Goal: Use online tool/utility

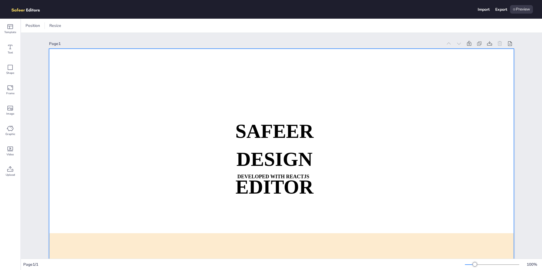
scroll to position [77, 0]
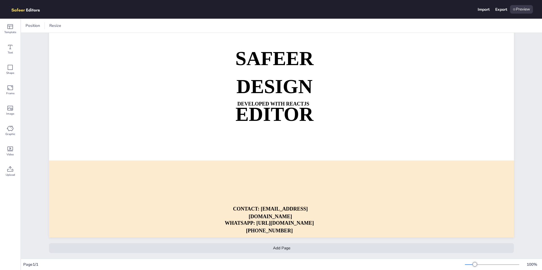
click at [293, 248] on div "Add Page" at bounding box center [281, 249] width 465 height 10
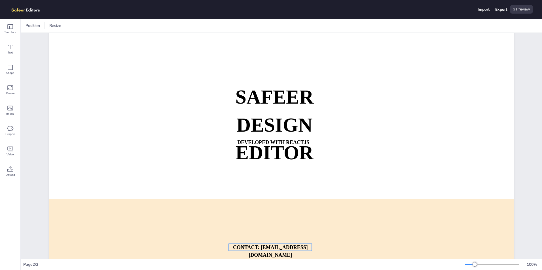
scroll to position [0, 0]
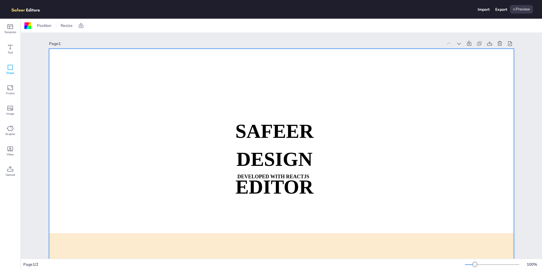
click at [12, 72] on span "Shape" at bounding box center [10, 73] width 8 height 5
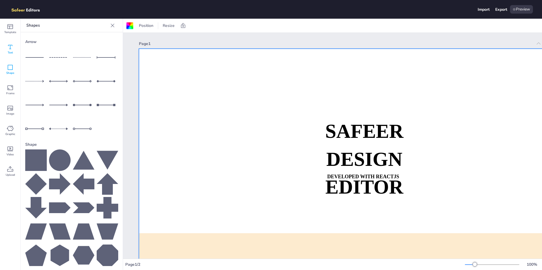
click at [14, 59] on div "Text" at bounding box center [10, 49] width 20 height 20
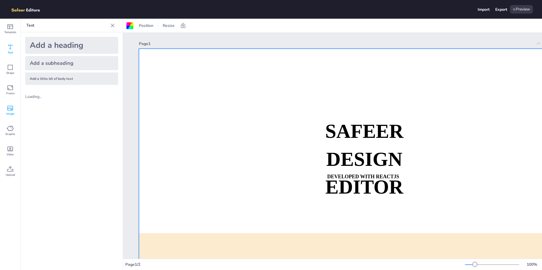
click at [10, 106] on icon at bounding box center [10, 108] width 7 height 7
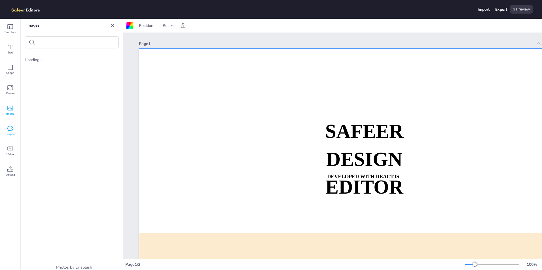
click at [12, 129] on icon at bounding box center [10, 128] width 7 height 7
drag, startPoint x: 8, startPoint y: 167, endPoint x: 4, endPoint y: 166, distance: 4.1
click at [7, 167] on icon at bounding box center [10, 169] width 7 height 7
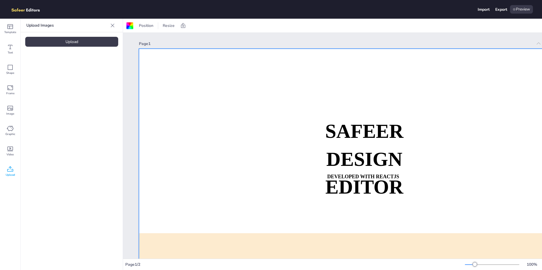
click at [85, 43] on div "Upload" at bounding box center [71, 42] width 93 height 10
click at [61, 83] on img at bounding box center [47, 79] width 45 height 26
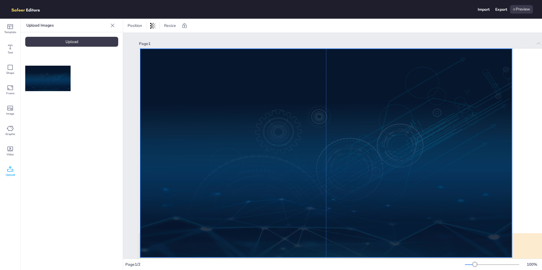
drag, startPoint x: 264, startPoint y: 126, endPoint x: 281, endPoint y: 125, distance: 17.3
click at [281, 125] on div at bounding box center [326, 153] width 372 height 209
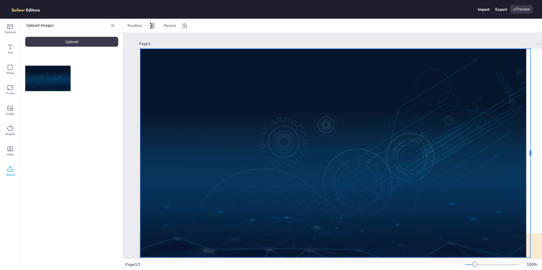
drag, startPoint x: 513, startPoint y: 154, endPoint x: 532, endPoint y: 151, distance: 18.7
click at [532, 151] on div at bounding box center [530, 153] width 5 height 209
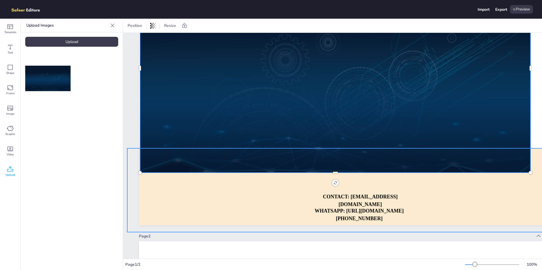
scroll to position [113, 0]
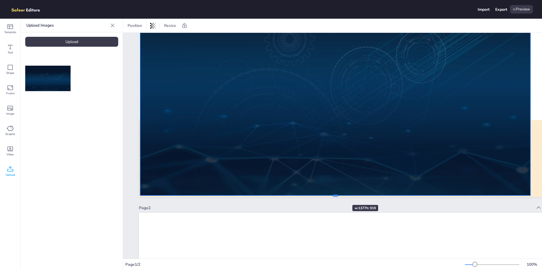
drag, startPoint x: 336, startPoint y: 144, endPoint x: 335, endPoint y: 195, distance: 51.3
click at [335, 195] on div at bounding box center [335, 196] width 5 height 2
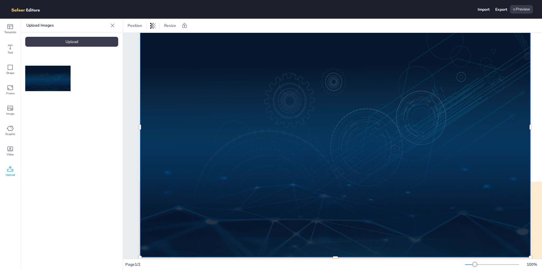
scroll to position [0, 0]
